Goal: Task Accomplishment & Management: Use online tool/utility

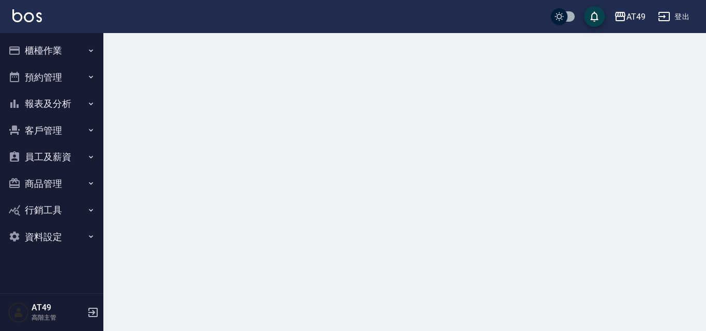
click at [26, 50] on button "櫃檯作業" at bounding box center [51, 50] width 95 height 27
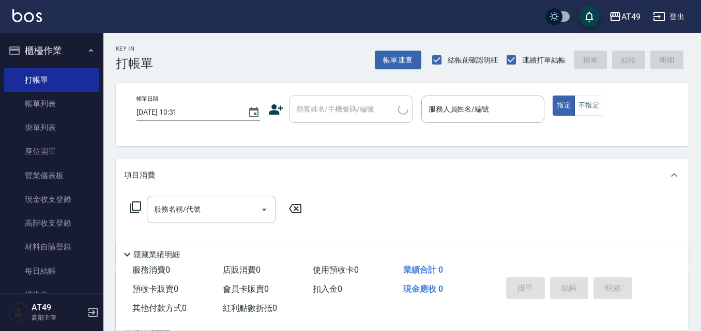
click at [26, 50] on button "櫃檯作業" at bounding box center [51, 50] width 95 height 27
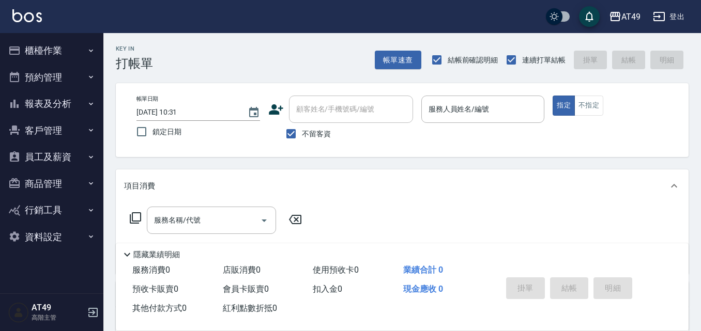
click at [56, 39] on button "櫃檯作業" at bounding box center [51, 50] width 95 height 27
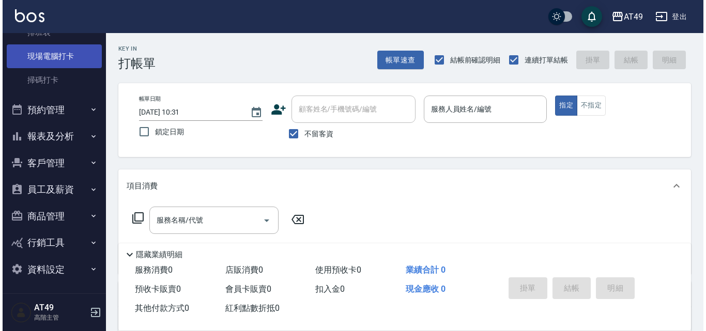
scroll to position [264, 0]
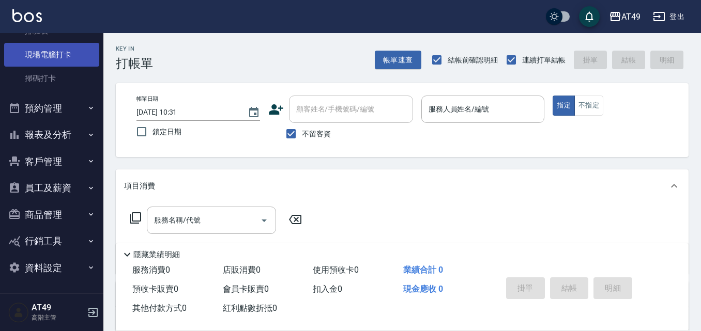
click at [73, 50] on link "現場電腦打卡" at bounding box center [51, 55] width 95 height 24
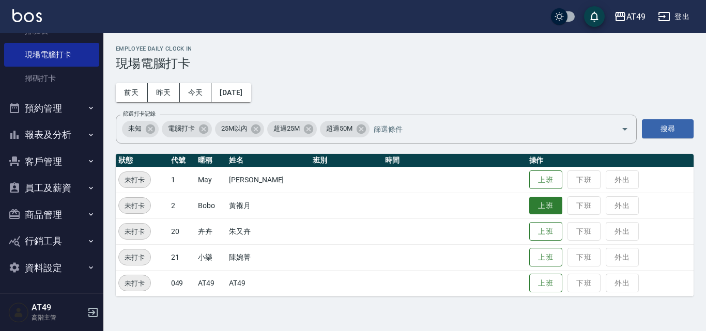
click at [548, 206] on button "上班" at bounding box center [545, 206] width 33 height 18
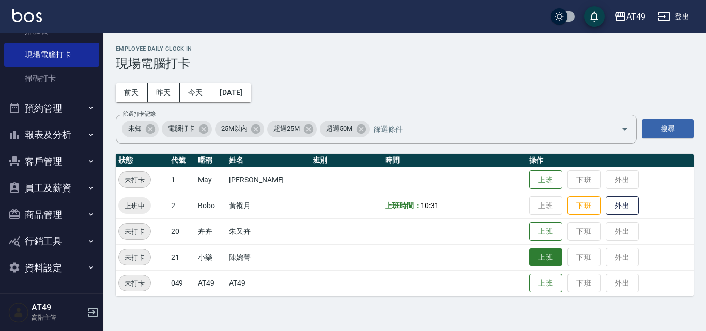
click at [546, 257] on button "上班" at bounding box center [545, 257] width 33 height 18
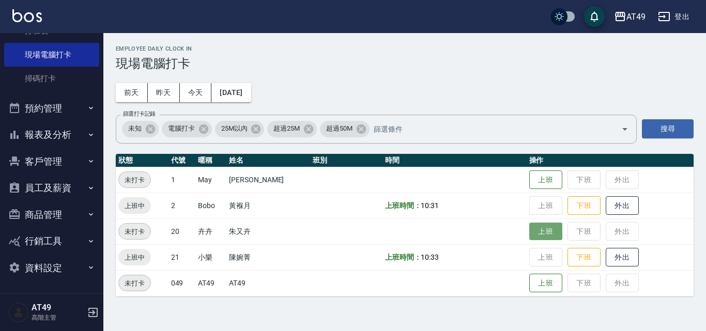
click at [543, 227] on button "上班" at bounding box center [545, 232] width 33 height 18
